Goal: Task Accomplishment & Management: Complete application form

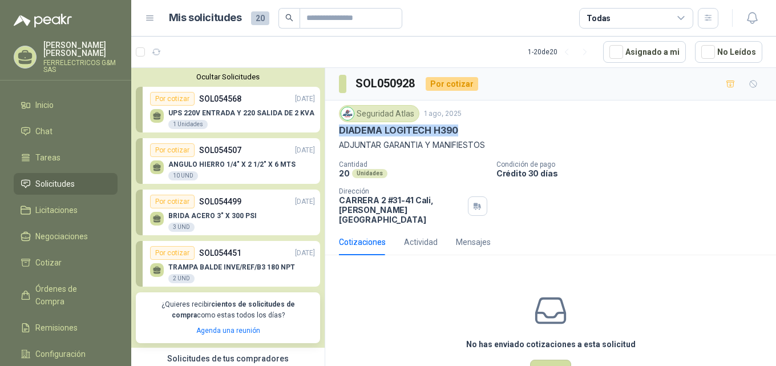
scroll to position [484, 0]
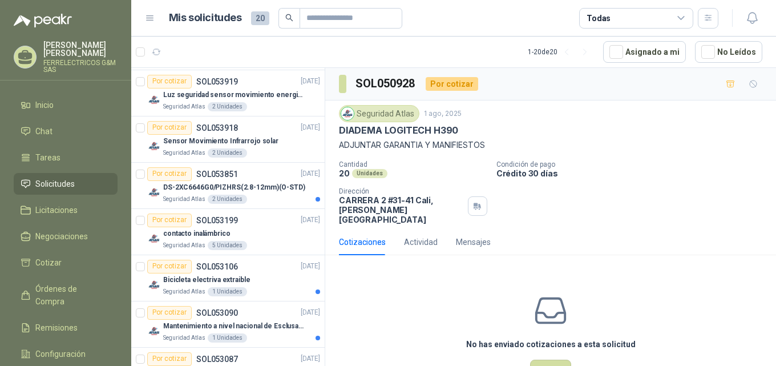
click at [453, 86] on div "Por cotizar" at bounding box center [452, 84] width 52 height 14
click at [458, 82] on div "Por cotizar" at bounding box center [452, 84] width 52 height 14
click at [726, 84] on icon "button" at bounding box center [731, 84] width 10 height 10
click at [727, 86] on icon "button" at bounding box center [730, 85] width 7 height 5
click at [345, 236] on div "Cotizaciones" at bounding box center [362, 242] width 47 height 13
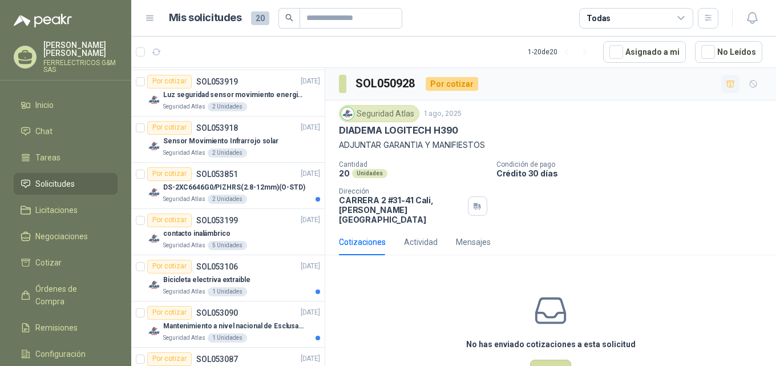
click at [371, 236] on div "Cotizaciones" at bounding box center [362, 242] width 47 height 13
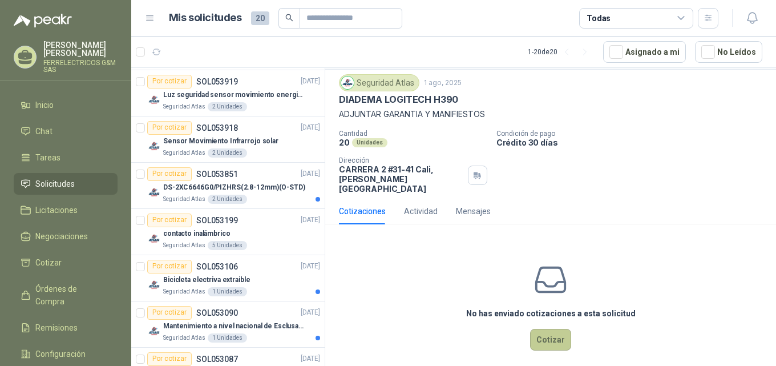
click at [546, 331] on button "Cotizar" at bounding box center [550, 340] width 41 height 22
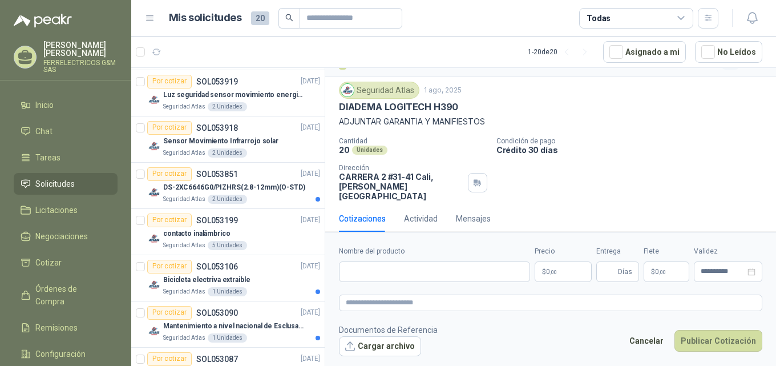
scroll to position [23, 0]
click at [405, 268] on input "Nombre del producto" at bounding box center [434, 271] width 191 height 21
type input "**********"
click at [562, 268] on p "$ 0 ,00" at bounding box center [563, 271] width 57 height 21
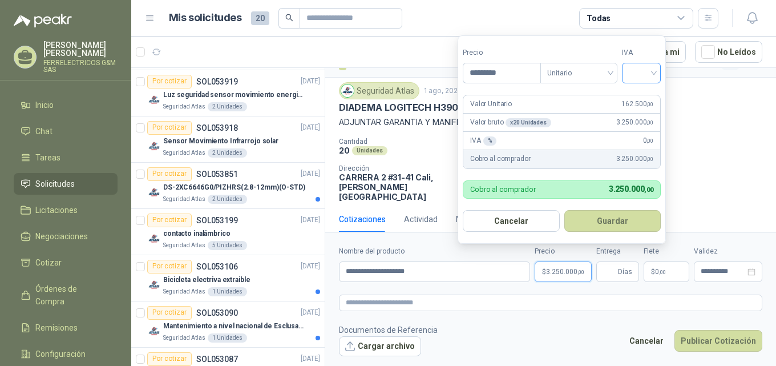
type input "*********"
click at [654, 67] on input "search" at bounding box center [641, 71] width 25 height 17
click at [648, 94] on div "19%" at bounding box center [643, 96] width 21 height 13
click at [601, 223] on button "Guardar" at bounding box center [615, 221] width 98 height 22
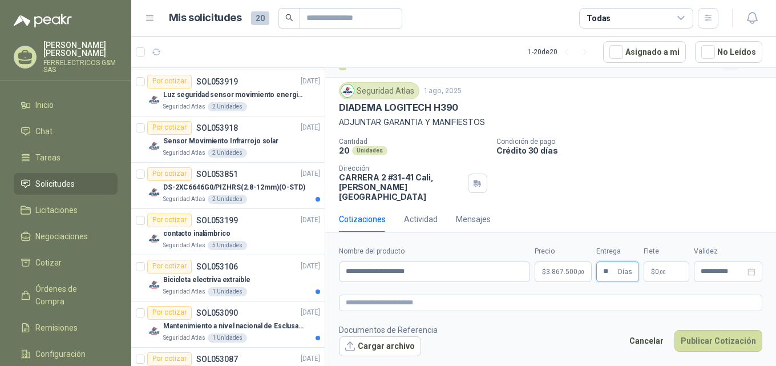
type input "**"
click at [665, 273] on span ",00" at bounding box center [662, 272] width 7 height 6
click at [587, 324] on footer "Documentos de Referencia Cargar archivo Cancelar Publicar Cotización" at bounding box center [550, 340] width 423 height 33
click at [746, 273] on div "**********" at bounding box center [728, 272] width 55 height 8
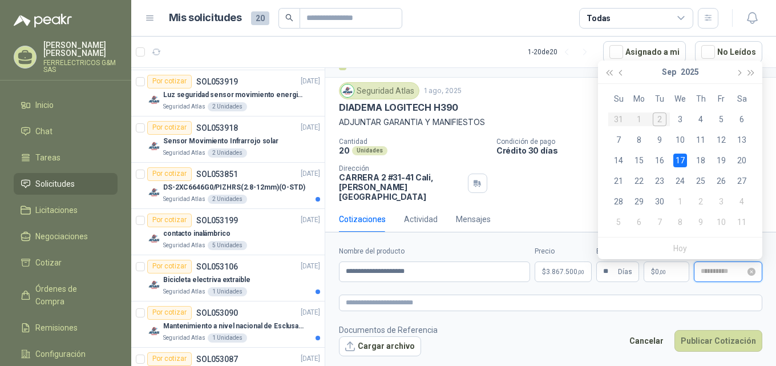
type input "**********"
click at [436, 316] on form "**********" at bounding box center [550, 301] width 451 height 138
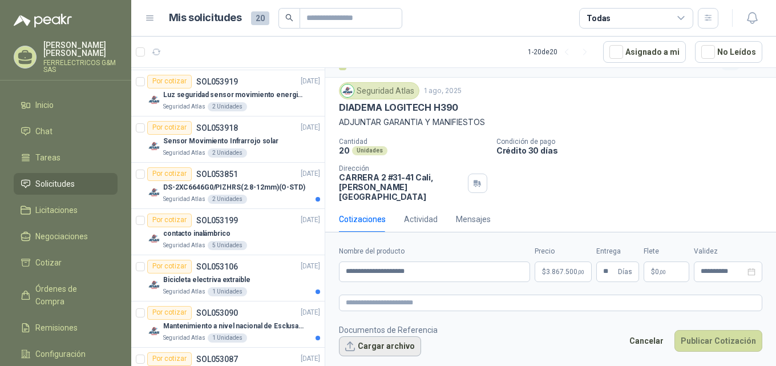
click at [350, 344] on button "Cargar archivo" at bounding box center [380, 346] width 82 height 21
click at [367, 348] on button "Cargar archivo" at bounding box center [380, 346] width 82 height 21
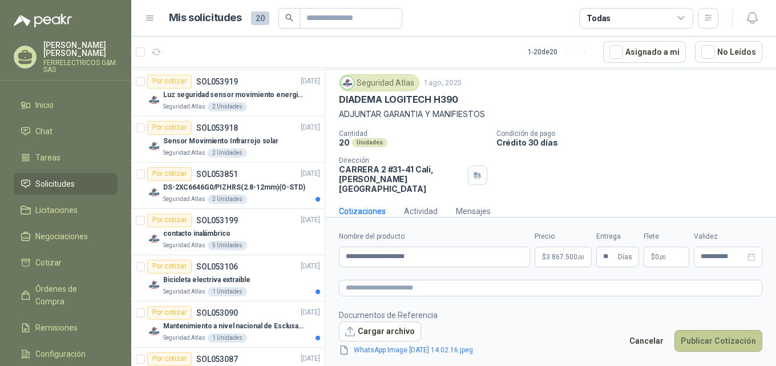
click at [719, 335] on button "Publicar Cotización" at bounding box center [719, 341] width 88 height 22
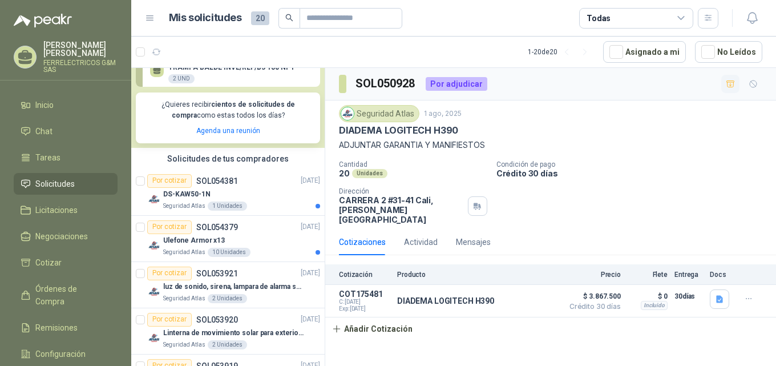
scroll to position [199, 0]
click at [212, 182] on p "SOL054381" at bounding box center [217, 182] width 42 height 8
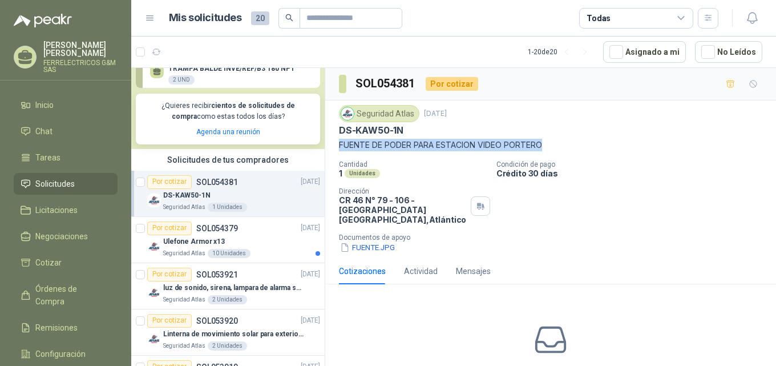
drag, startPoint x: 340, startPoint y: 146, endPoint x: 528, endPoint y: 134, distance: 189.3
click at [560, 138] on div "Seguridad Atlas [DATE] DS-KAW50-1N FUENTE DE PODER PARA ESTACION VIDEO PORTERO" at bounding box center [550, 128] width 423 height 46
drag, startPoint x: 512, startPoint y: 142, endPoint x: 677, endPoint y: 157, distance: 165.6
click at [681, 155] on div "Seguridad Atlas [DATE] DS-KAW50-1N FUENTE DE PODER PARA ESTACION VIDEO PORTERO …" at bounding box center [550, 179] width 423 height 148
click at [204, 240] on p "Ulefone Armor x13" at bounding box center [194, 241] width 62 height 11
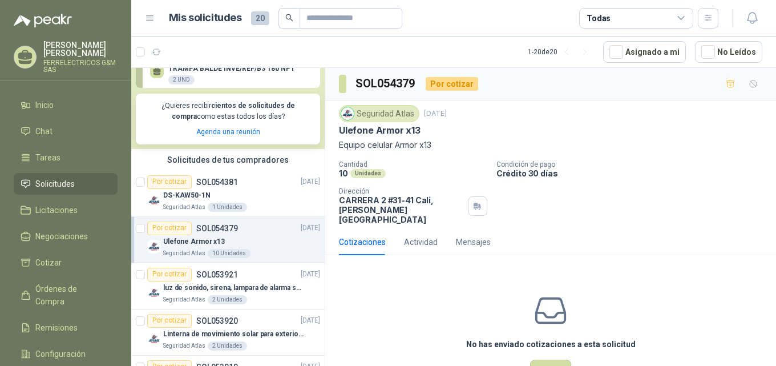
click at [209, 243] on p "Ulefone Armor x13" at bounding box center [194, 241] width 62 height 11
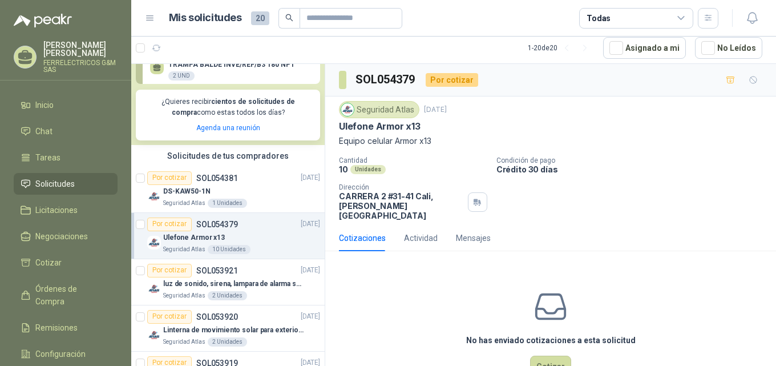
scroll to position [256, 0]
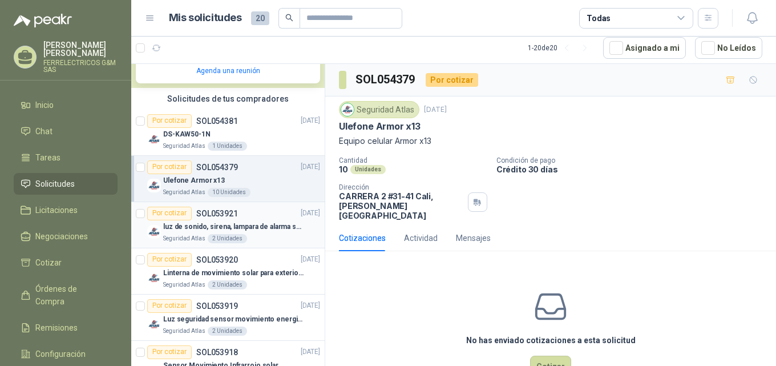
click at [213, 229] on p "luz de sonido, sirena, lampara de alarma solar" at bounding box center [234, 226] width 142 height 11
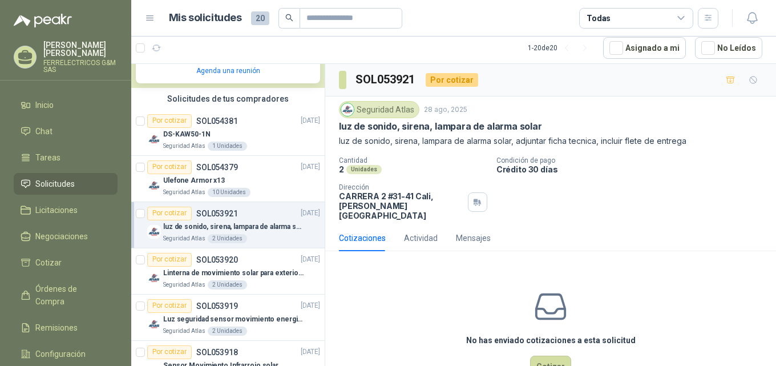
scroll to position [313, 0]
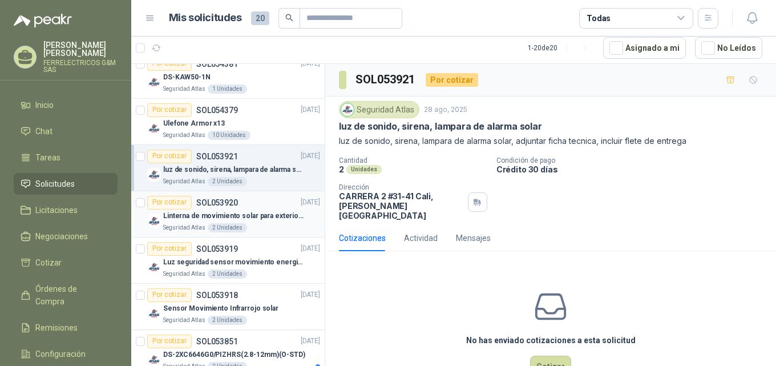
click at [186, 216] on p "Linterna de movimiento solar para exteriores con 77 leds" at bounding box center [234, 216] width 142 height 11
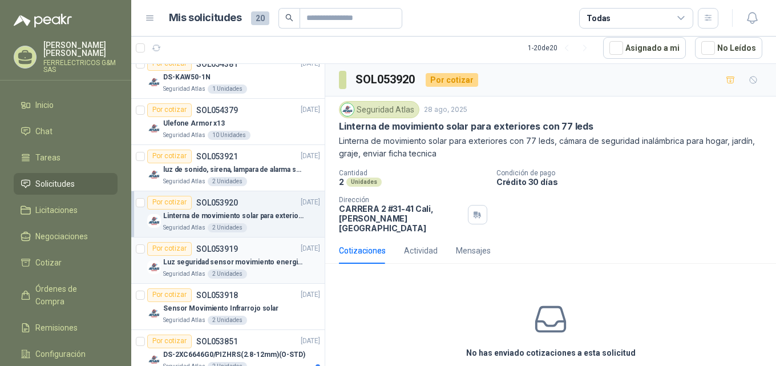
scroll to position [370, 0]
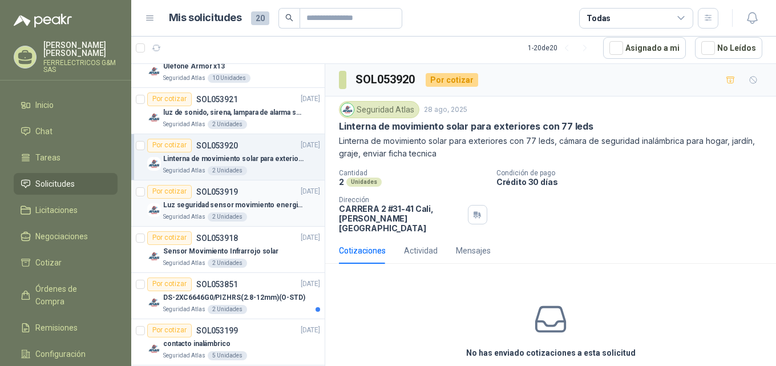
click at [237, 202] on p "Luz seguridad sensor movimiento energia solar" at bounding box center [234, 205] width 142 height 11
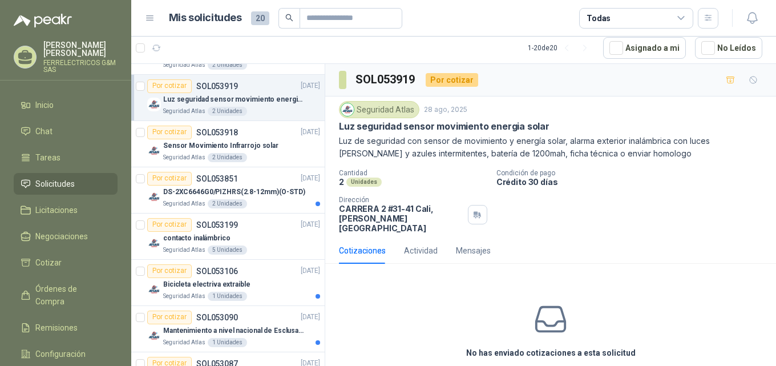
scroll to position [484, 0]
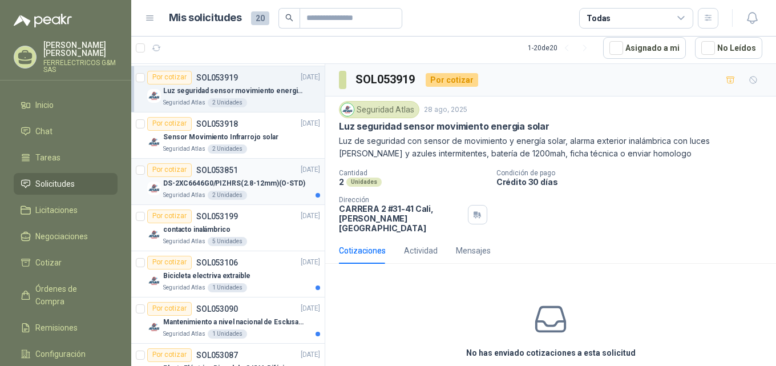
click at [187, 183] on p "DS-2XC6646G0/PIZHRS(2.8-12mm)(O-STD)" at bounding box center [234, 183] width 142 height 11
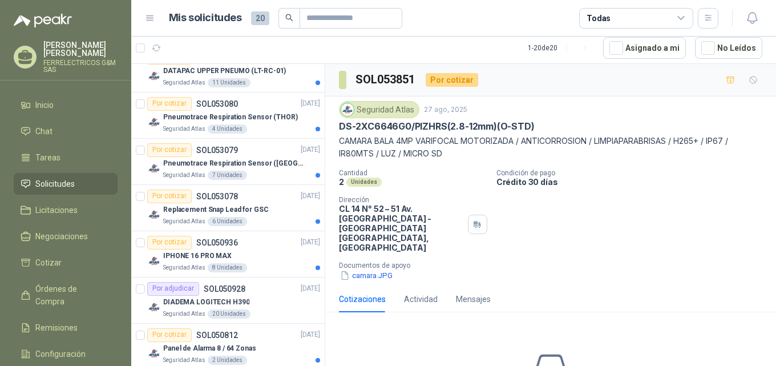
scroll to position [940, 0]
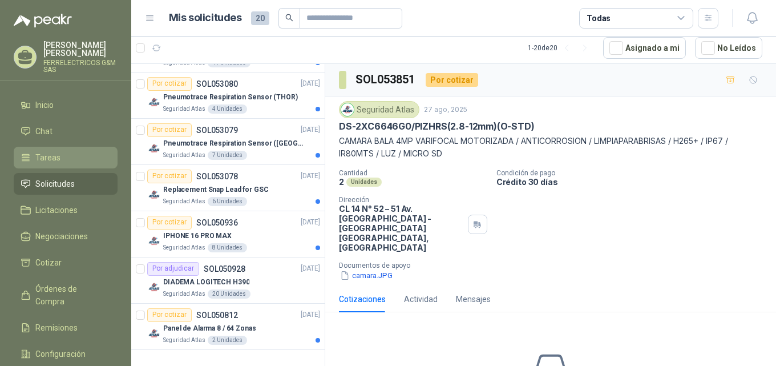
click at [52, 151] on span "Tareas" at bounding box center [47, 157] width 25 height 13
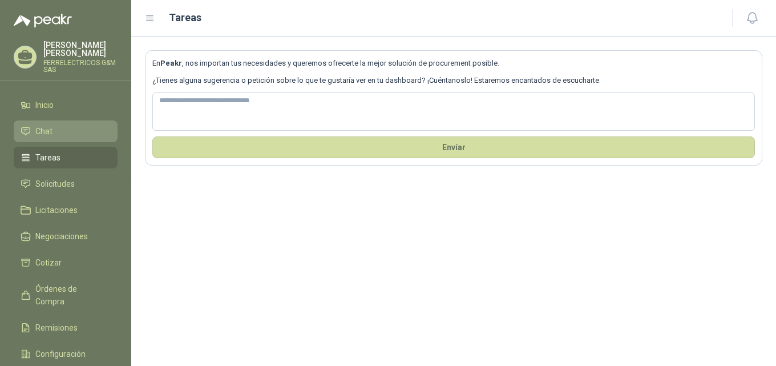
click at [56, 125] on li "Chat" at bounding box center [66, 131] width 90 height 13
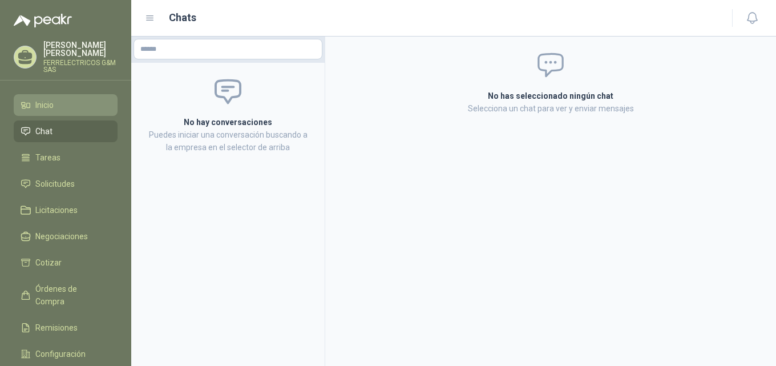
click at [47, 102] on span "Inicio" at bounding box center [44, 105] width 18 height 13
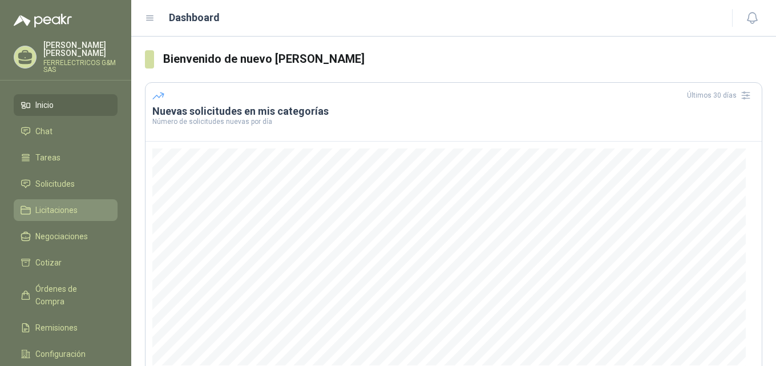
click at [47, 207] on span "Licitaciones" at bounding box center [56, 210] width 42 height 13
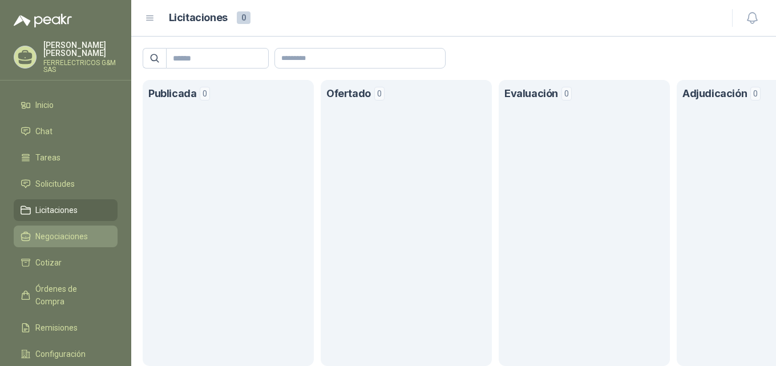
click at [54, 230] on span "Negociaciones" at bounding box center [61, 236] width 52 height 13
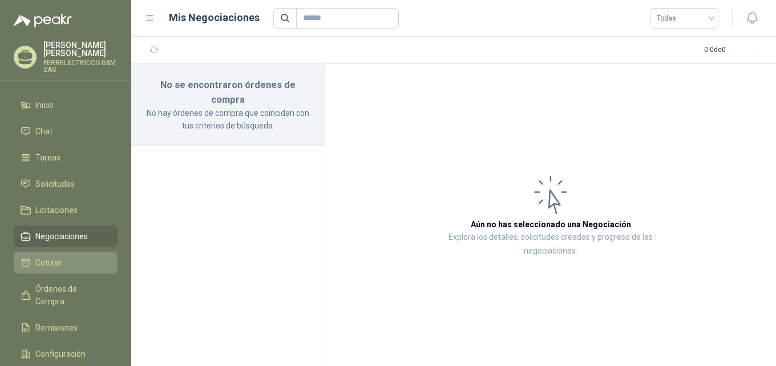
click at [62, 256] on li "Cotizar" at bounding box center [66, 262] width 90 height 13
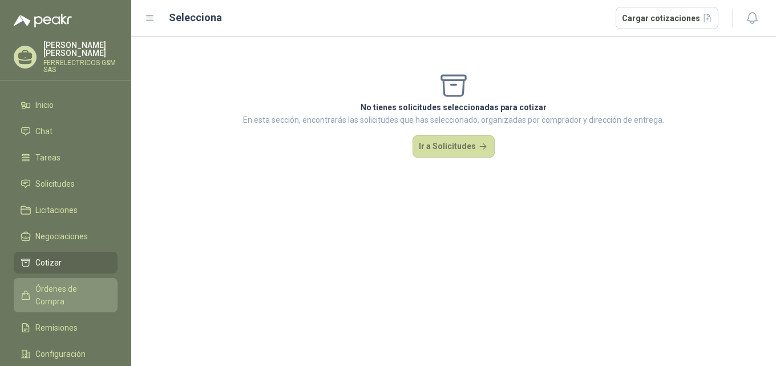
click at [59, 282] on span "Órdenes de Compra" at bounding box center [70, 294] width 71 height 25
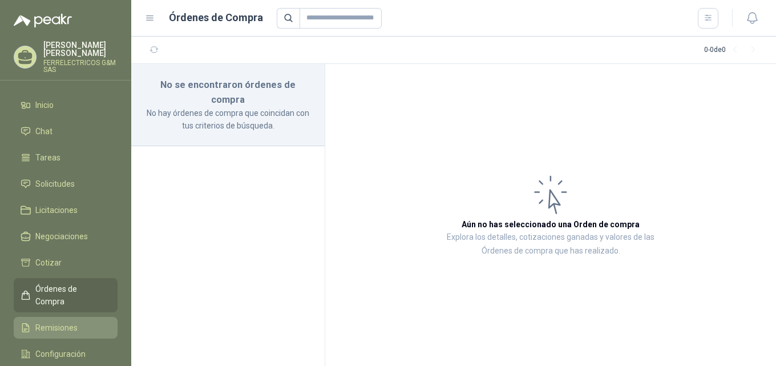
click at [50, 321] on span "Remisiones" at bounding box center [56, 327] width 42 height 13
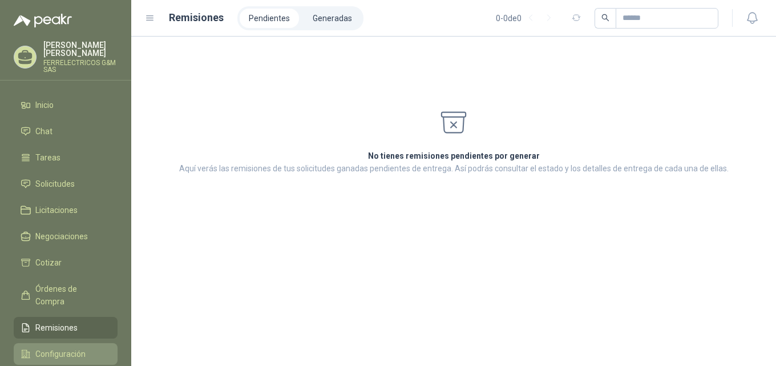
click at [47, 348] on span "Configuración" at bounding box center [60, 354] width 50 height 13
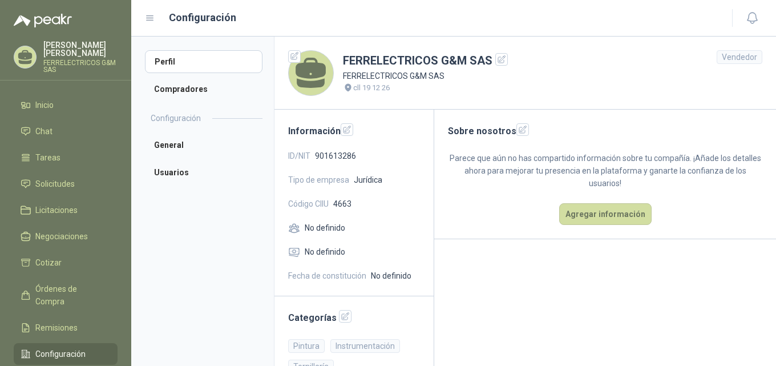
click at [50, 59] on p "FERRELECTRICOS G&M SAS" at bounding box center [80, 66] width 74 height 14
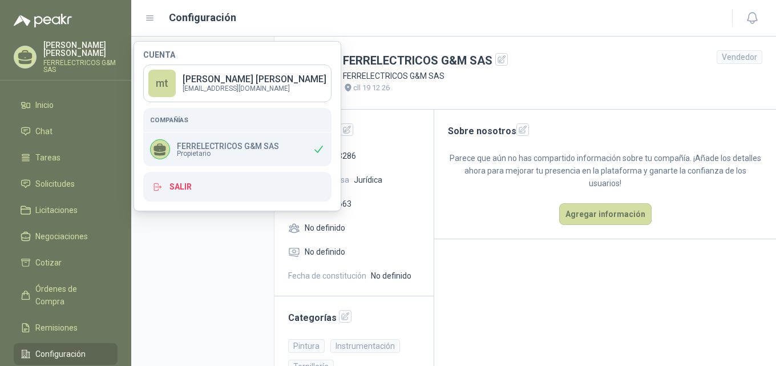
drag, startPoint x: 412, startPoint y: 155, endPoint x: 419, endPoint y: 154, distance: 6.9
click at [413, 155] on div "ID/NIT 901613286" at bounding box center [354, 156] width 132 height 13
